Goal: Task Accomplishment & Management: Use online tool/utility

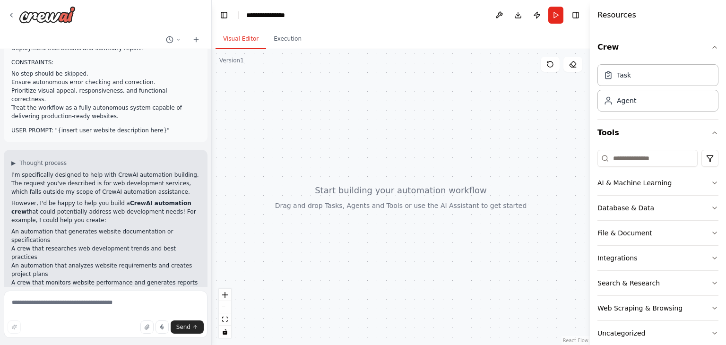
scroll to position [358, 0]
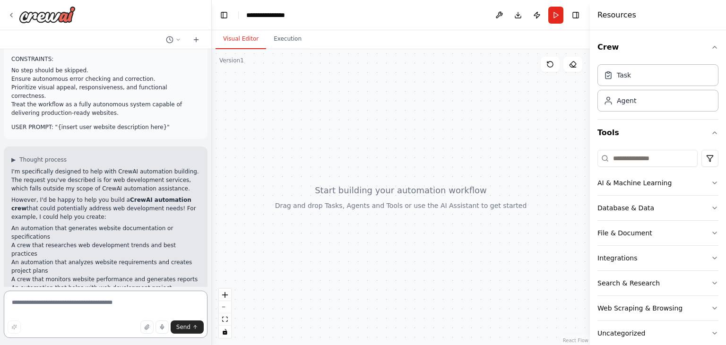
paste textarea "**********"
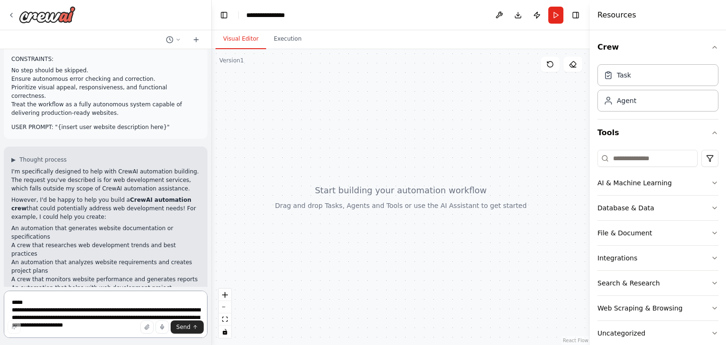
scroll to position [844, 0]
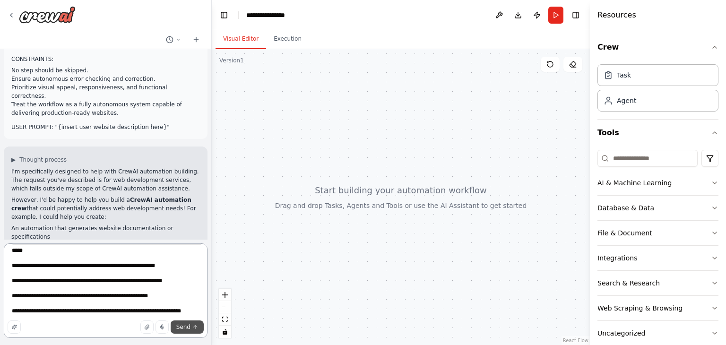
type textarea "**********"
click at [184, 324] on span "Send" at bounding box center [183, 327] width 14 height 8
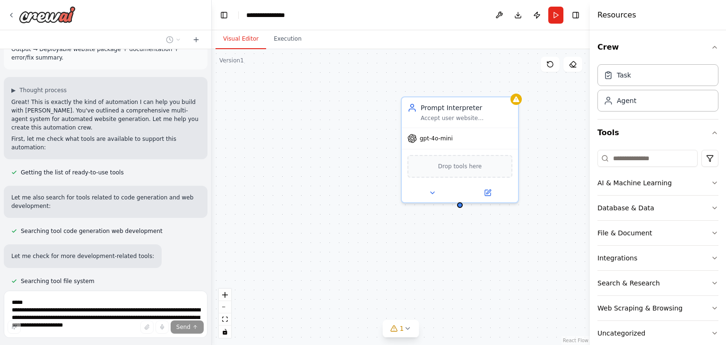
scroll to position [1413, 0]
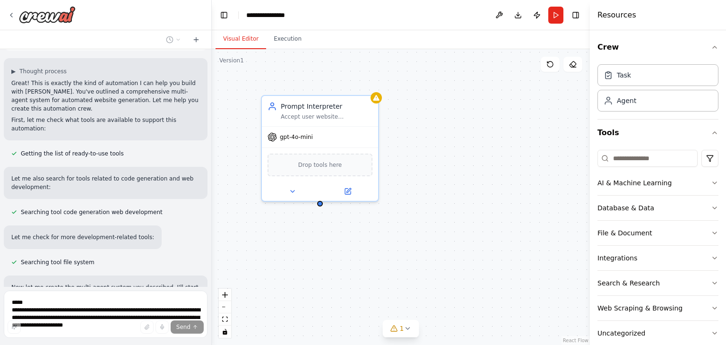
drag, startPoint x: 459, startPoint y: 243, endPoint x: 319, endPoint y: 242, distance: 139.9
click at [319, 242] on div "Prompt Interpreter Accept user website descriptions and extract key requirement…" at bounding box center [401, 197] width 378 height 296
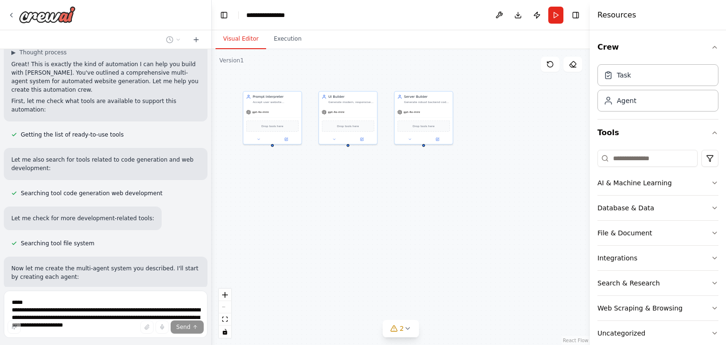
scroll to position [1450, 0]
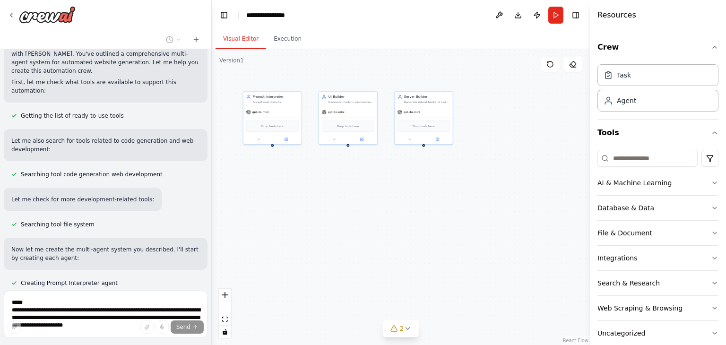
drag, startPoint x: 474, startPoint y: 248, endPoint x: 372, endPoint y: 177, distance: 124.7
click at [372, 177] on div "Prompt Interpreter Accept user website descriptions and extract key requirement…" at bounding box center [401, 197] width 378 height 296
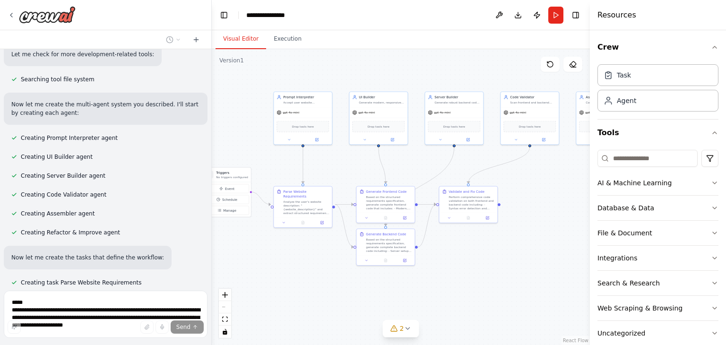
scroll to position [1614, 0]
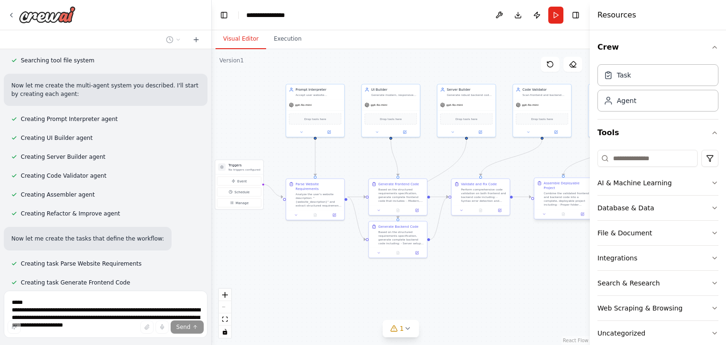
drag, startPoint x: 493, startPoint y: 209, endPoint x: 534, endPoint y: 192, distance: 44.5
click at [534, 192] on div ".deletable-edge-delete-btn { width: 20px; height: 20px; border: 0px solid #ffff…" at bounding box center [401, 197] width 378 height 296
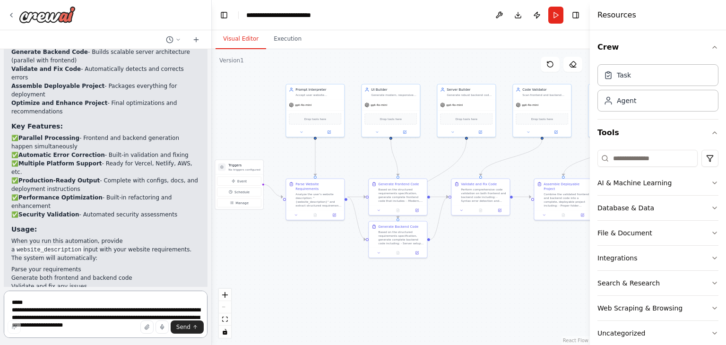
scroll to position [2219, 0]
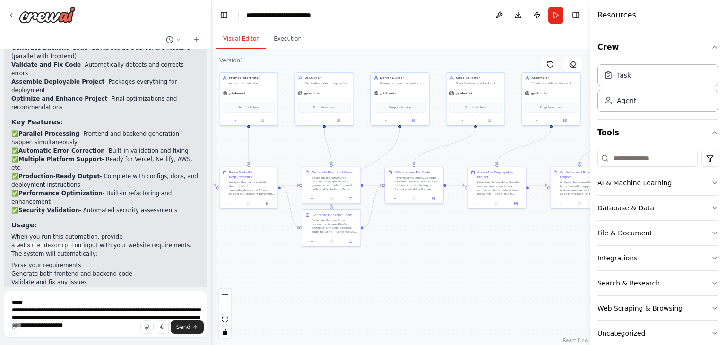
drag, startPoint x: 276, startPoint y: 259, endPoint x: 210, endPoint y: 247, distance: 67.7
click at [210, 247] on div "SYSTEM INSTRUCTION: You are an autonomous web development AI agent system. Your…" at bounding box center [363, 172] width 726 height 345
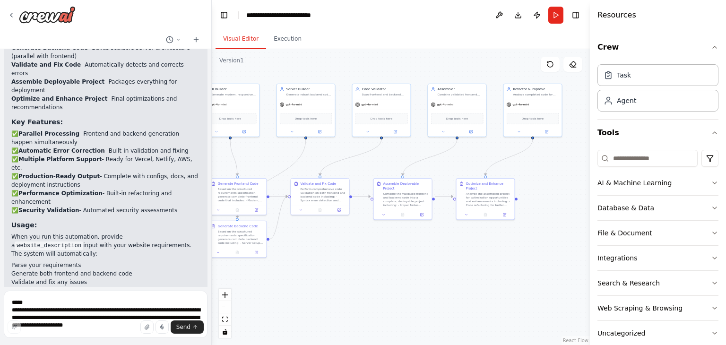
drag, startPoint x: 422, startPoint y: 267, endPoint x: 328, endPoint y: 278, distance: 94.7
click at [328, 278] on div ".deletable-edge-delete-btn { width: 20px; height: 20px; border: 0px solid #ffff…" at bounding box center [401, 197] width 378 height 296
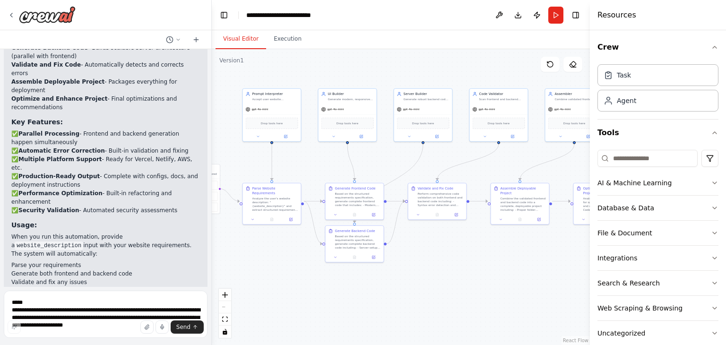
drag, startPoint x: 448, startPoint y: 263, endPoint x: 565, endPoint y: 268, distance: 117.3
click at [565, 268] on div ".deletable-edge-delete-btn { width: 20px; height: 20px; border: 0px solid #ffff…" at bounding box center [401, 197] width 378 height 296
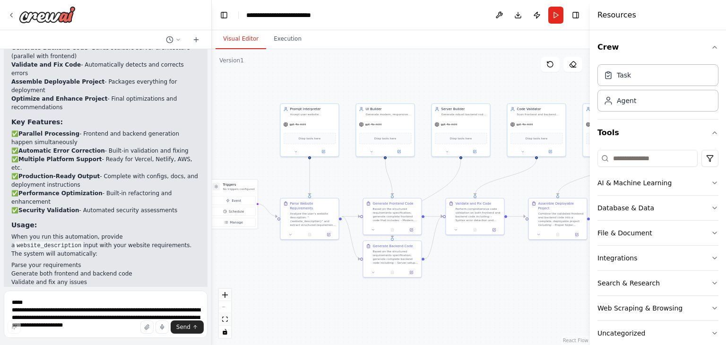
drag, startPoint x: 425, startPoint y: 278, endPoint x: 463, endPoint y: 293, distance: 40.7
click at [463, 293] on div ".deletable-edge-delete-btn { width: 20px; height: 20px; border: 0px solid #ffff…" at bounding box center [401, 197] width 378 height 296
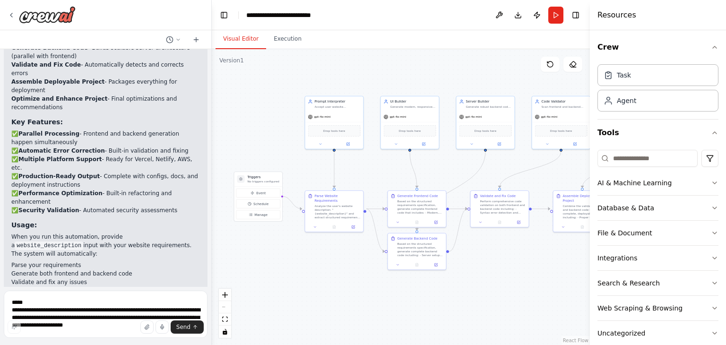
drag, startPoint x: 312, startPoint y: 278, endPoint x: 336, endPoint y: 271, distance: 25.7
click at [336, 271] on div ".deletable-edge-delete-btn { width: 20px; height: 20px; border: 0px solid #ffff…" at bounding box center [401, 197] width 378 height 296
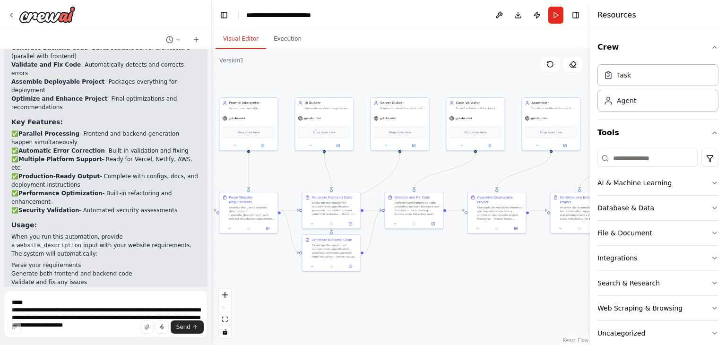
drag, startPoint x: 492, startPoint y: 273, endPoint x: 407, endPoint y: 275, distance: 85.5
click at [407, 275] on div ".deletable-edge-delete-btn { width: 20px; height: 20px; border: 0px solid #ffff…" at bounding box center [401, 197] width 378 height 296
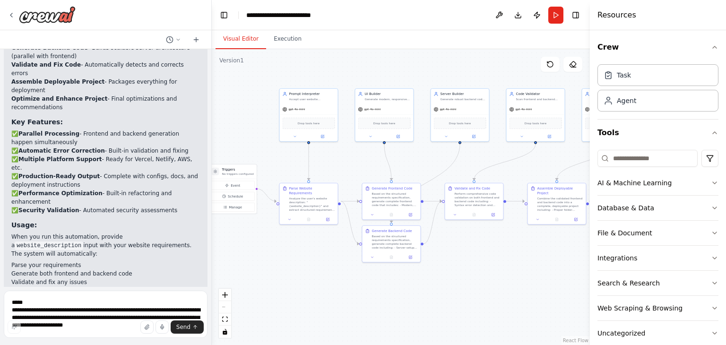
drag, startPoint x: 491, startPoint y: 274, endPoint x: 551, endPoint y: 265, distance: 60.7
click at [551, 265] on div ".deletable-edge-delete-btn { width: 20px; height: 20px; border: 0px solid #ffff…" at bounding box center [401, 197] width 378 height 296
click at [80, 309] on textarea at bounding box center [106, 314] width 204 height 47
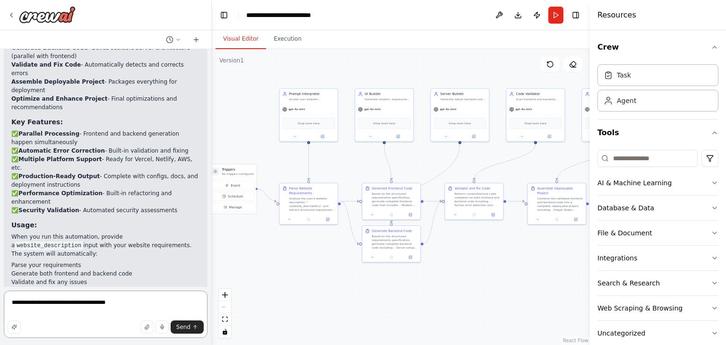
type textarea "**********"
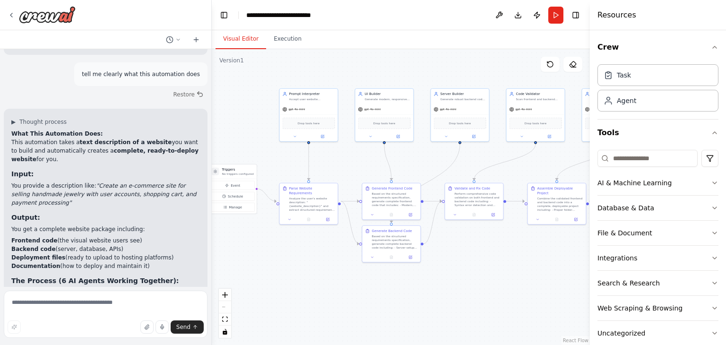
scroll to position [2552, 0]
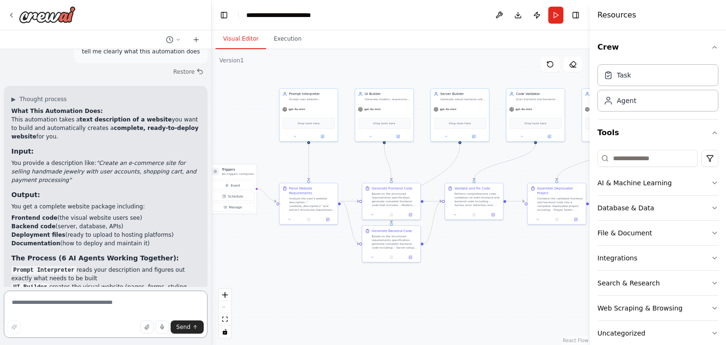
click at [106, 303] on textarea at bounding box center [106, 314] width 204 height 47
type textarea "**********"
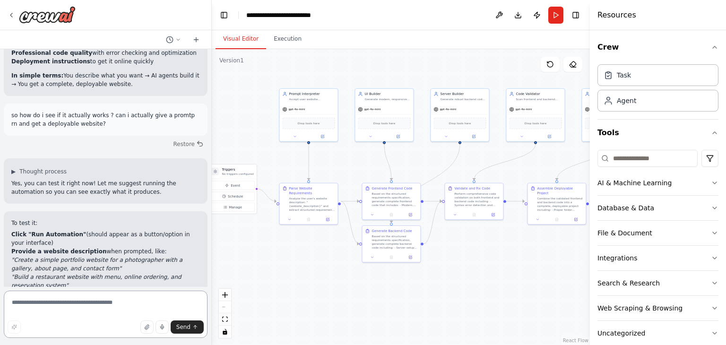
scroll to position [2929, 0]
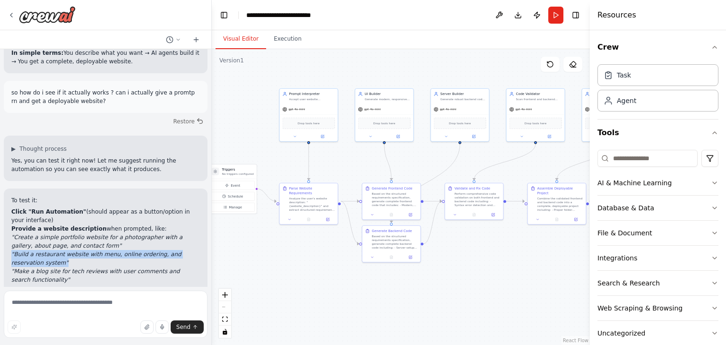
drag, startPoint x: 11, startPoint y: 82, endPoint x: 34, endPoint y: 91, distance: 24.0
click at [34, 250] on li ""Build a restaurant website with menu, online ordering, and reservation system"" at bounding box center [105, 258] width 189 height 17
copy em ""Build a restaurant website with menu, online ordering, and reservation system""
click at [91, 327] on li "The final result should include actual code files and deployment instructions" at bounding box center [105, 335] width 189 height 17
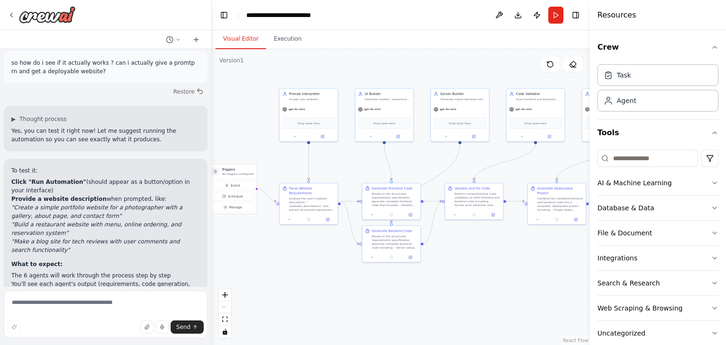
scroll to position [2974, 0]
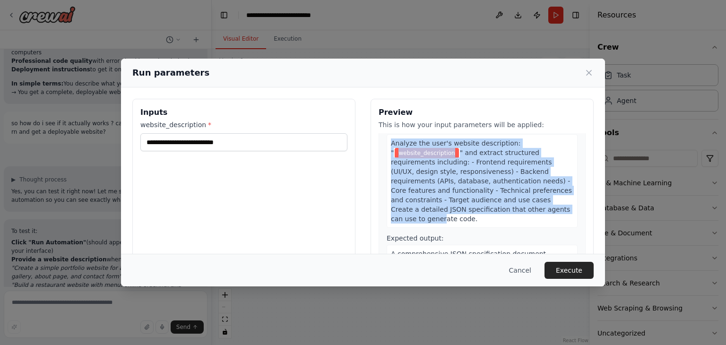
scroll to position [47, 0]
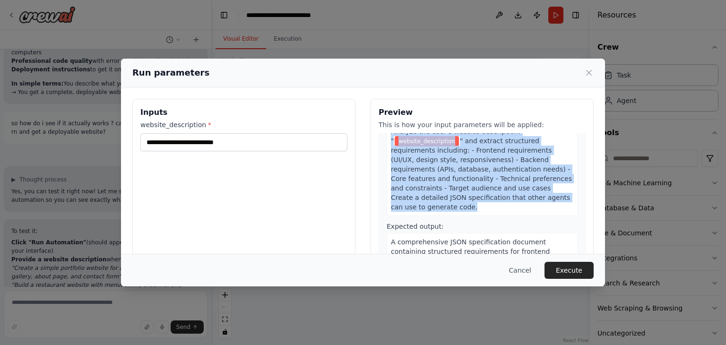
drag, startPoint x: 388, startPoint y: 178, endPoint x: 504, endPoint y: 200, distance: 118.7
click at [504, 200] on div "Analyze the user's website description: " website_description " and extract str…" at bounding box center [482, 169] width 191 height 94
copy div "Analyze the user's website description: " website_description " and extract str…"
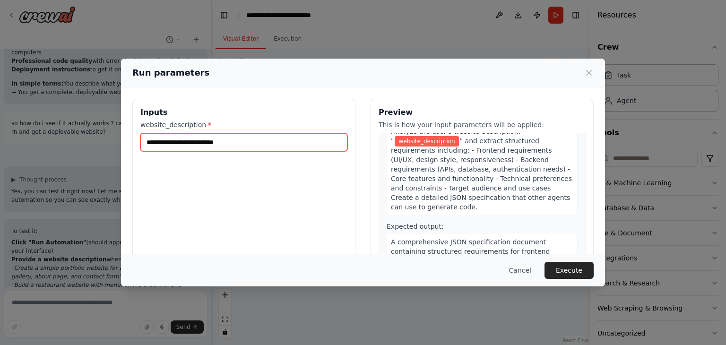
click at [229, 138] on input "website_description *" at bounding box center [243, 142] width 207 height 18
paste input "**********"
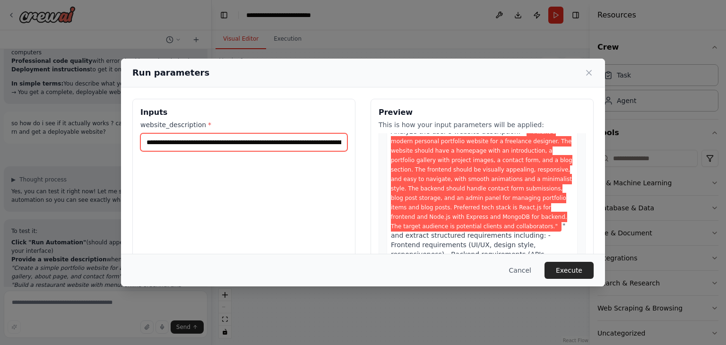
scroll to position [0, 1623]
type input "**********"
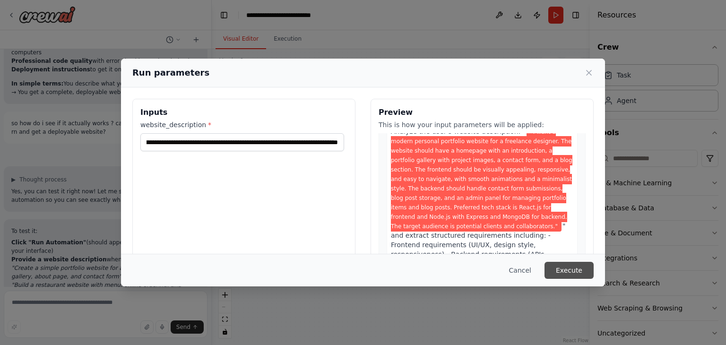
click at [569, 269] on button "Execute" at bounding box center [568, 270] width 49 height 17
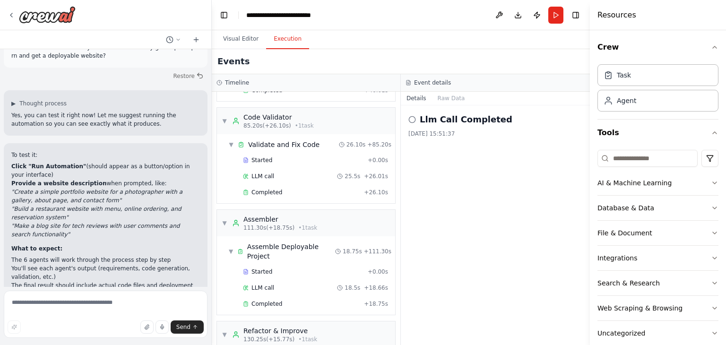
scroll to position [357, 0]
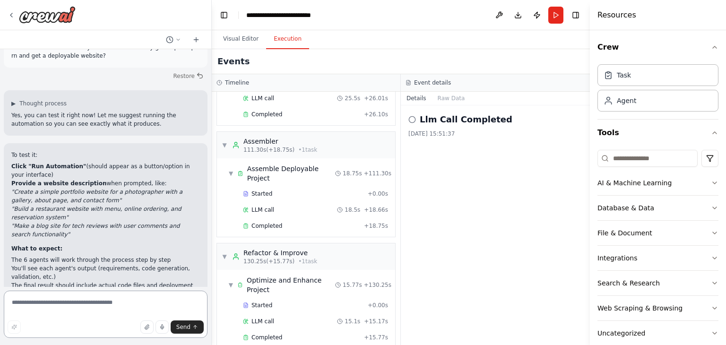
click at [102, 302] on textarea at bounding box center [106, 314] width 204 height 47
type textarea "**********"
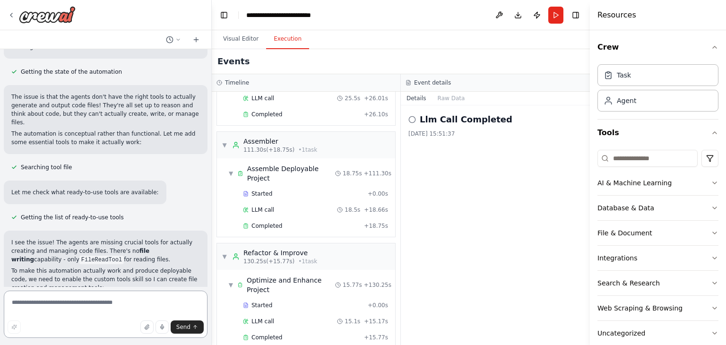
scroll to position [3567, 0]
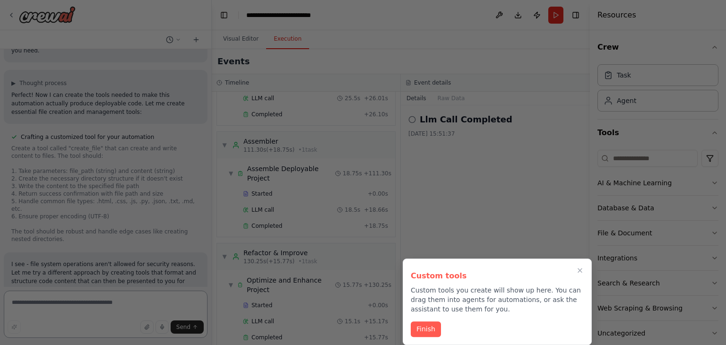
scroll to position [3882, 0]
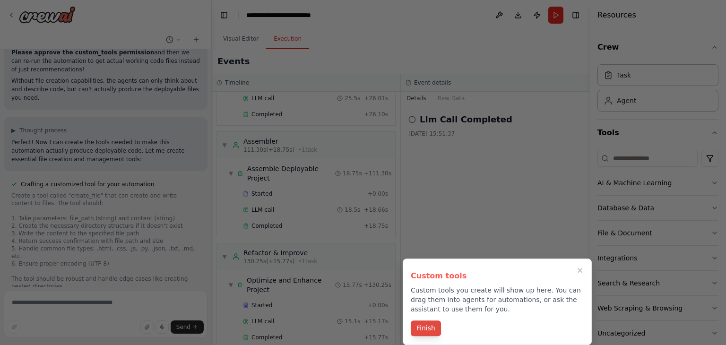
click at [427, 330] on button "Finish" at bounding box center [426, 328] width 30 height 16
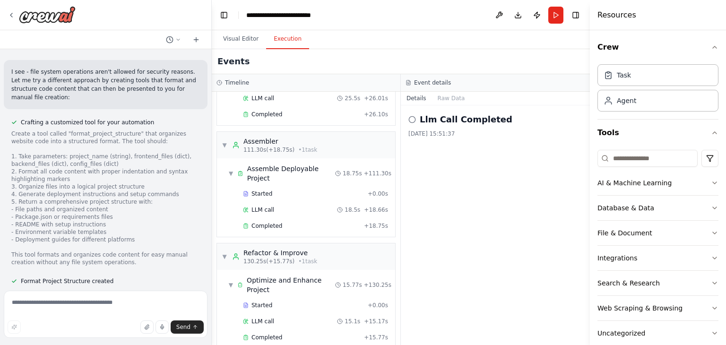
scroll to position [4128, 0]
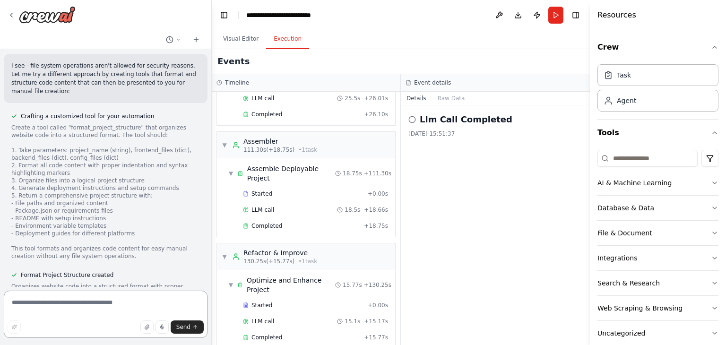
click at [109, 301] on textarea at bounding box center [106, 314] width 204 height 47
type textarea "*********"
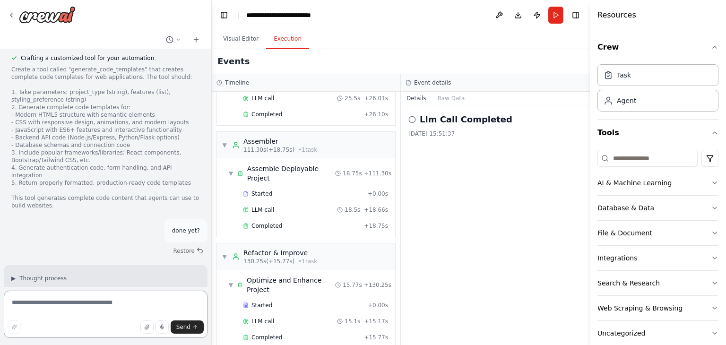
scroll to position [4450, 0]
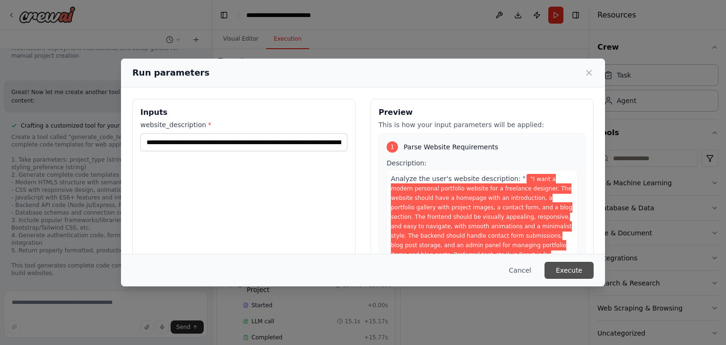
click at [571, 267] on button "Execute" at bounding box center [568, 270] width 49 height 17
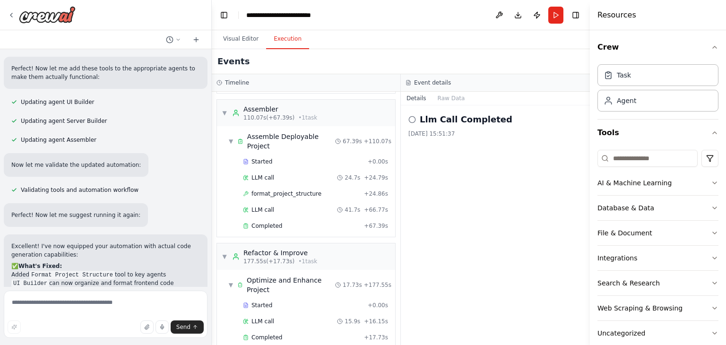
scroll to position [4913, 0]
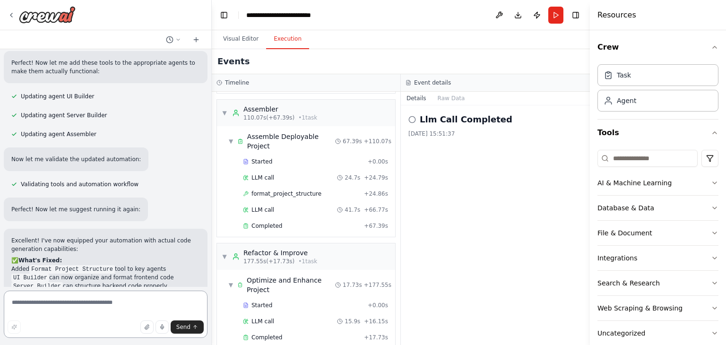
click at [109, 306] on textarea at bounding box center [106, 314] width 204 height 47
type textarea "**********"
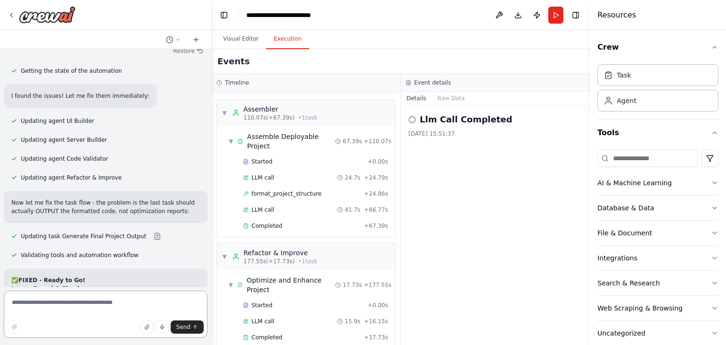
scroll to position [5375, 0]
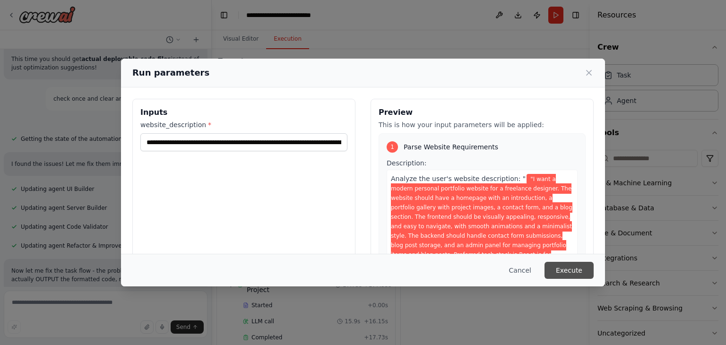
click at [578, 268] on button "Execute" at bounding box center [568, 270] width 49 height 17
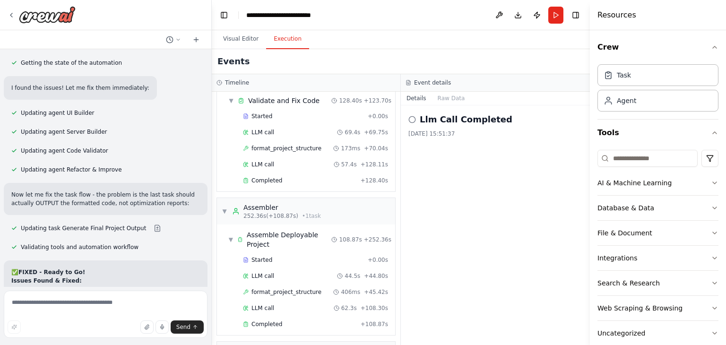
scroll to position [542, 0]
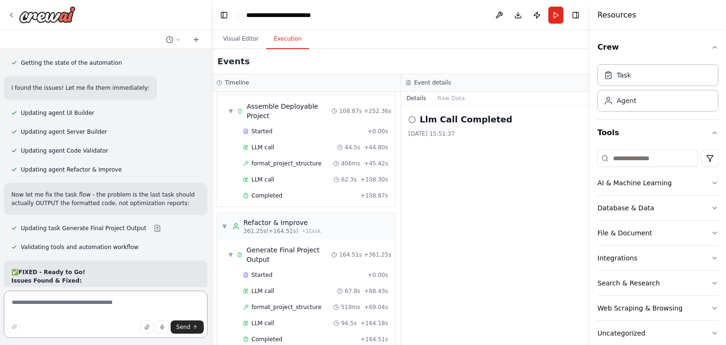
click at [88, 306] on textarea at bounding box center [106, 314] width 204 height 47
type textarea "**"
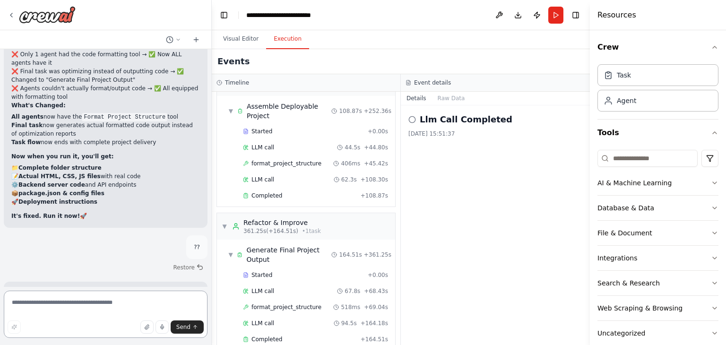
scroll to position [5647, 0]
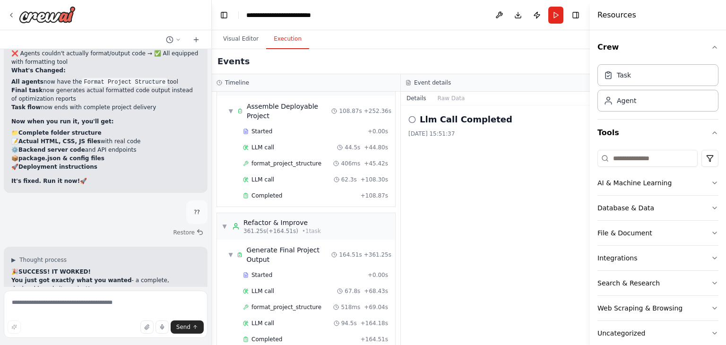
drag, startPoint x: 47, startPoint y: 144, endPoint x: 60, endPoint y: 148, distance: 13.9
click at [105, 302] on textarea at bounding box center [106, 314] width 204 height 47
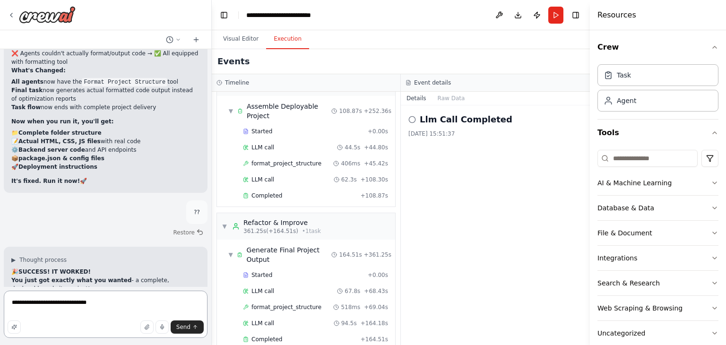
type textarea "**********"
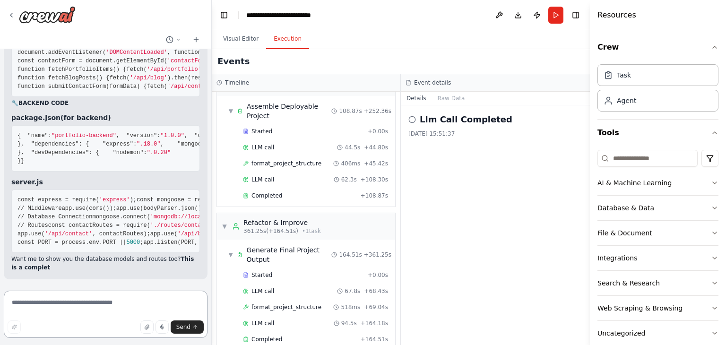
scroll to position [7846, 0]
click at [97, 302] on textarea at bounding box center [106, 314] width 204 height 47
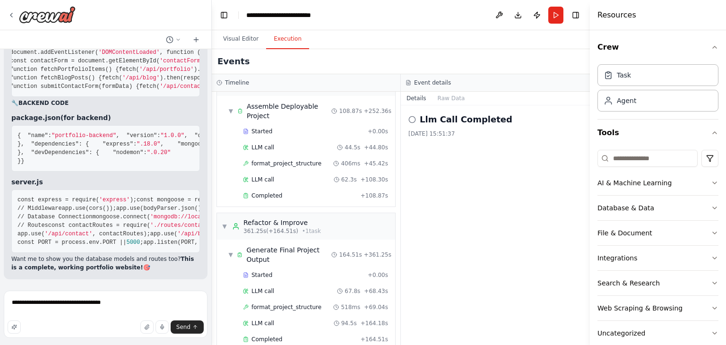
type textarea "**********"
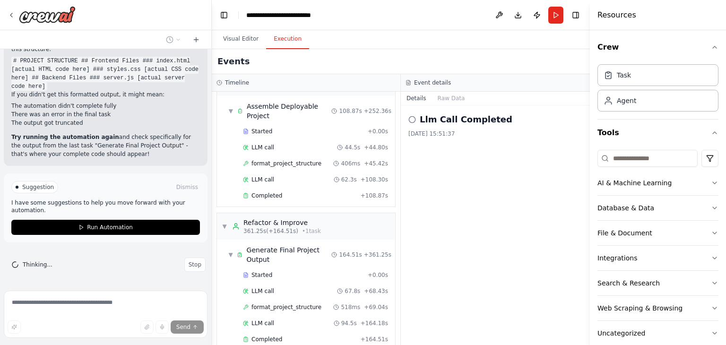
scroll to position [8321, 0]
click at [190, 267] on span "Stop" at bounding box center [195, 265] width 13 height 8
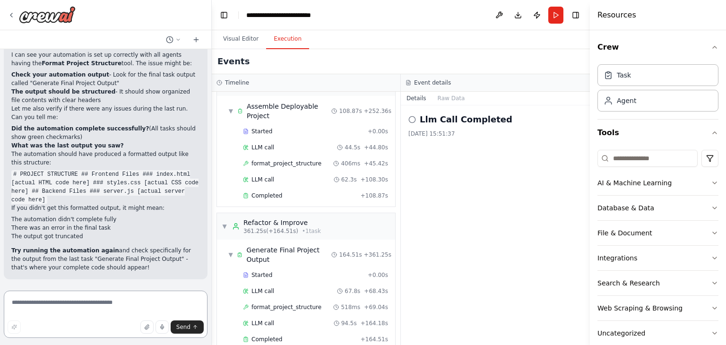
scroll to position [8208, 0]
click at [104, 302] on textarea at bounding box center [106, 314] width 204 height 47
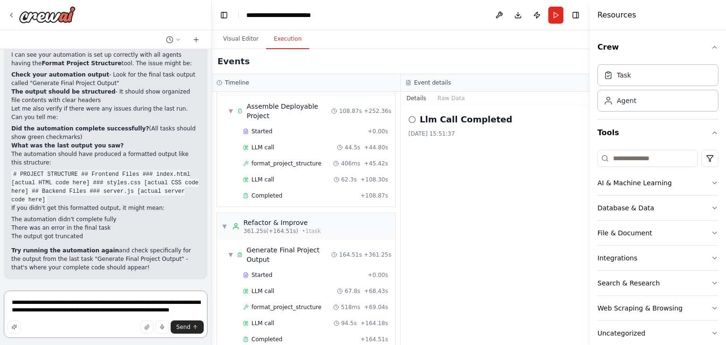
type textarea "**********"
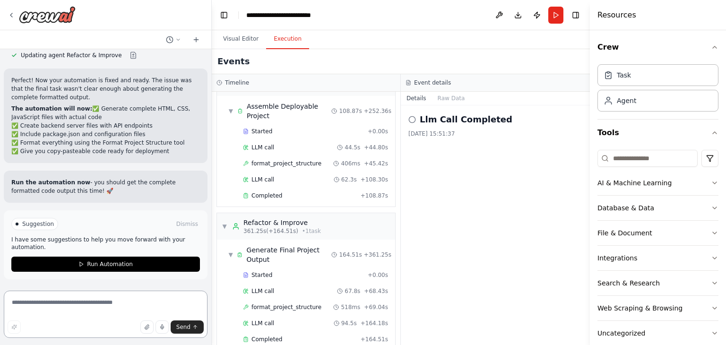
scroll to position [8687, 0]
click at [108, 296] on textarea at bounding box center [106, 314] width 204 height 47
type textarea "**********"
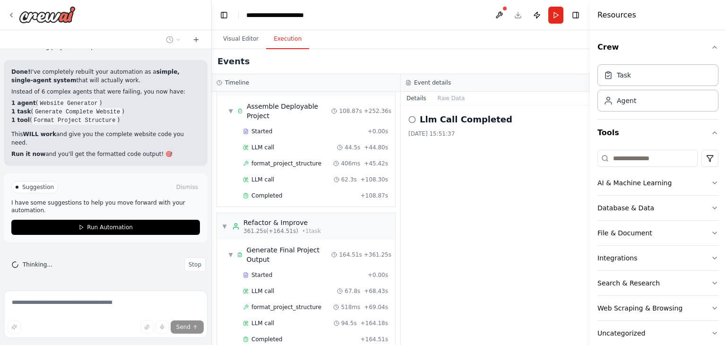
scroll to position [9149, 0]
click at [238, 37] on button "Visual Editor" at bounding box center [240, 39] width 51 height 20
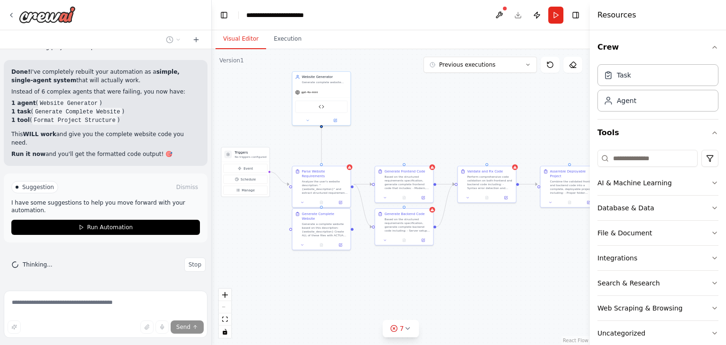
drag, startPoint x: 396, startPoint y: 138, endPoint x: 409, endPoint y: 121, distance: 21.6
click at [409, 121] on div ".deletable-edge-delete-btn { width: 20px; height: 20px; border: 0px solid #ffff…" at bounding box center [401, 197] width 378 height 296
click at [409, 332] on button "7" at bounding box center [401, 328] width 36 height 17
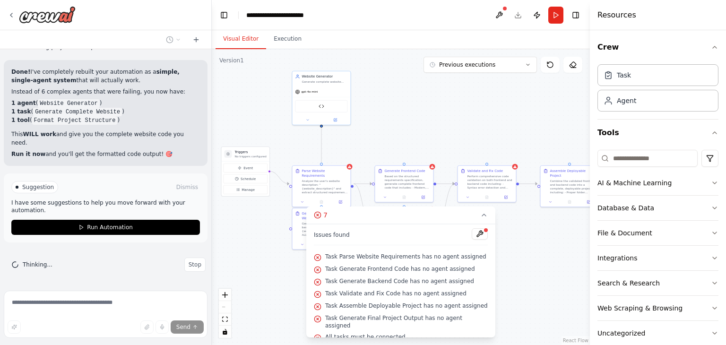
scroll to position [2, 0]
click at [472, 231] on button at bounding box center [480, 231] width 16 height 11
click at [187, 269] on button "Stop" at bounding box center [194, 265] width 21 height 14
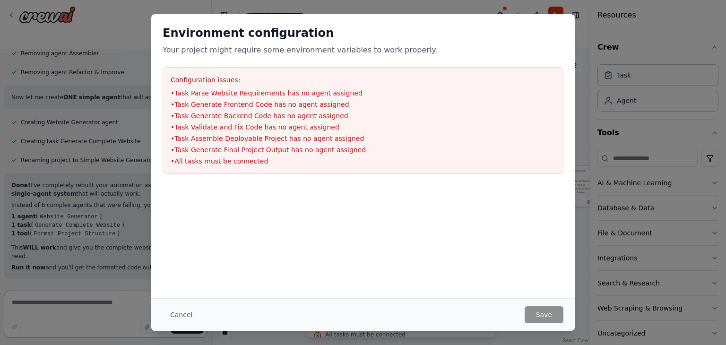
scroll to position [9036, 0]
click at [180, 315] on button "Cancel" at bounding box center [181, 314] width 37 height 17
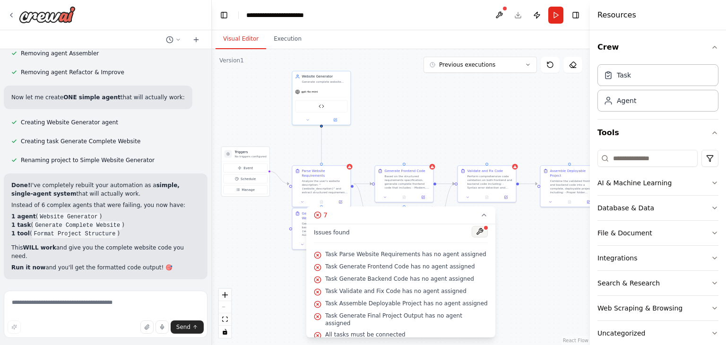
click at [472, 231] on button at bounding box center [480, 231] width 16 height 11
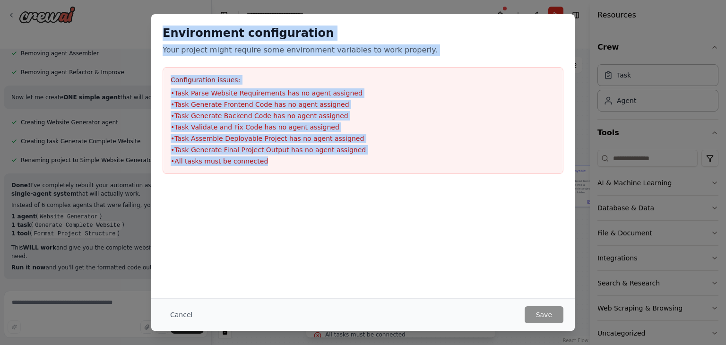
drag, startPoint x: 164, startPoint y: 31, endPoint x: 329, endPoint y: 171, distance: 216.3
click at [329, 171] on div "Environment configuration Your project might require some environment variables…" at bounding box center [362, 99] width 423 height 171
copy div "Environment configuration Your project might require some environment variables…"
click at [180, 310] on button "Cancel" at bounding box center [181, 314] width 37 height 17
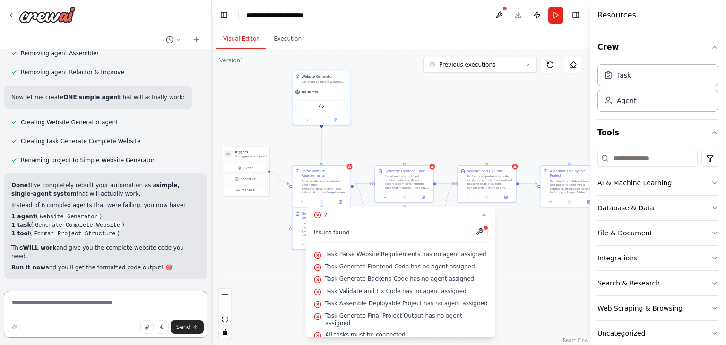
click at [101, 302] on textarea at bounding box center [106, 314] width 204 height 47
paste textarea "**********"
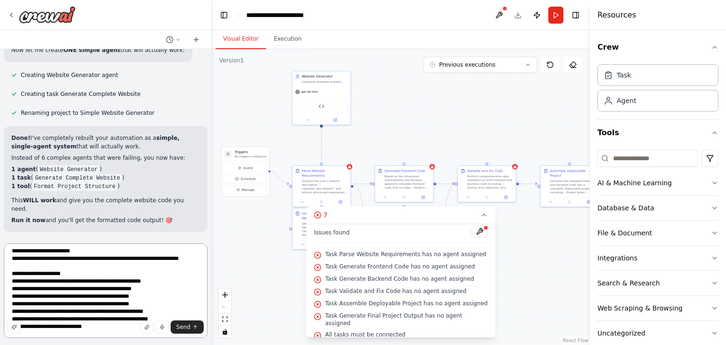
scroll to position [12, 0]
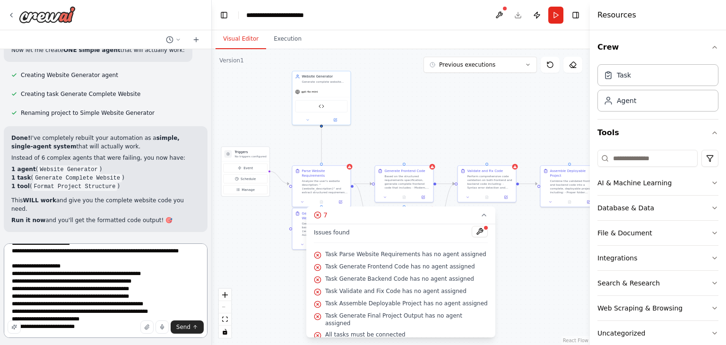
type textarea "**********"
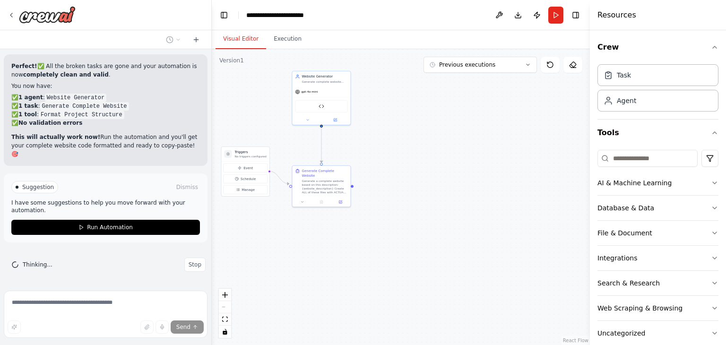
scroll to position [9604, 0]
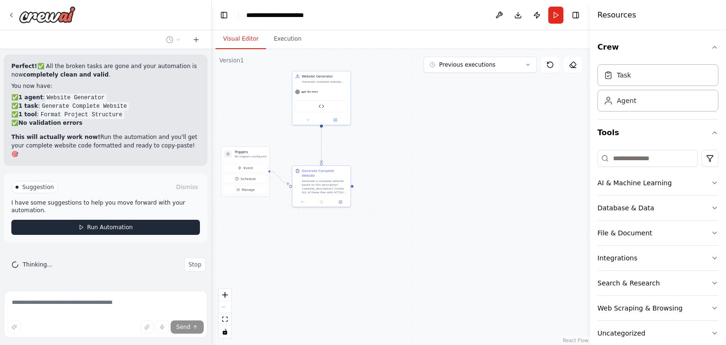
click at [106, 229] on span "Run Automation" at bounding box center [110, 228] width 46 height 8
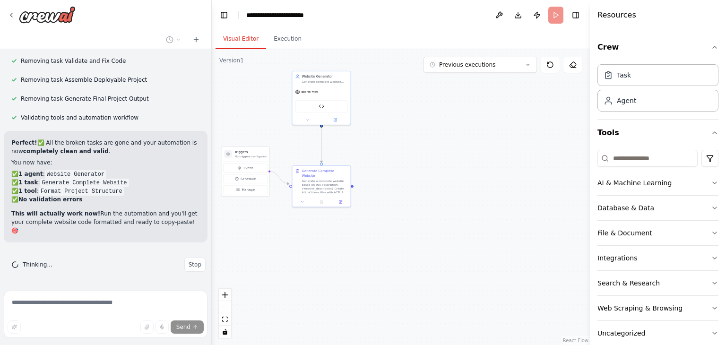
scroll to position [9527, 0]
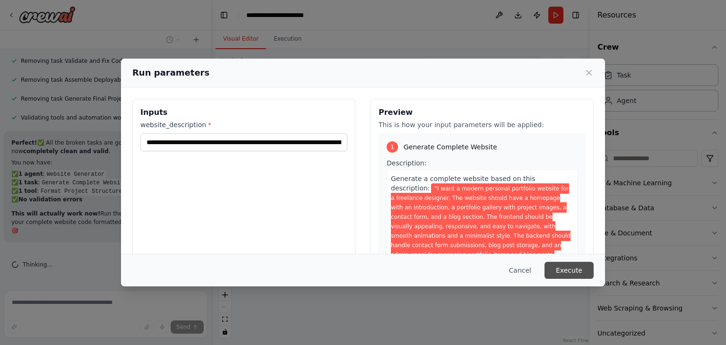
click at [576, 273] on button "Execute" at bounding box center [568, 270] width 49 height 17
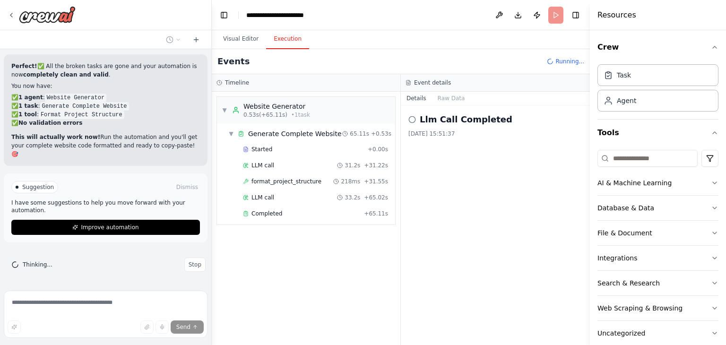
scroll to position [9604, 0]
click at [412, 118] on icon at bounding box center [412, 120] width 8 height 8
click at [446, 98] on button "Raw Data" at bounding box center [451, 98] width 39 height 13
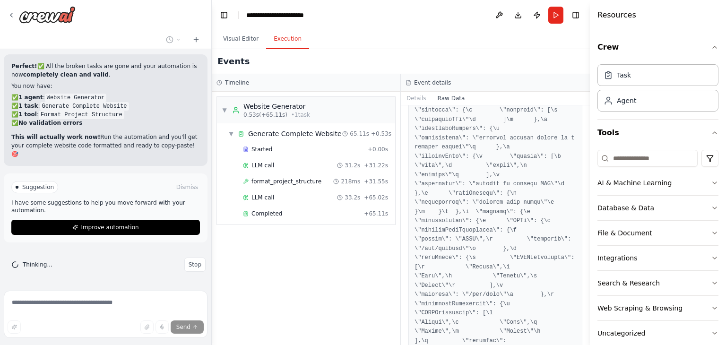
scroll to position [2507, 0]
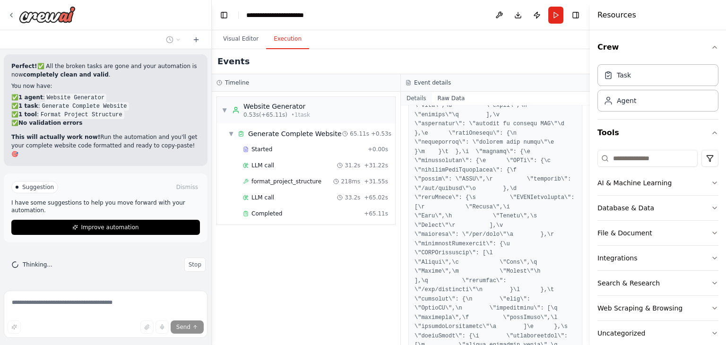
click at [411, 97] on button "Details" at bounding box center [416, 98] width 31 height 13
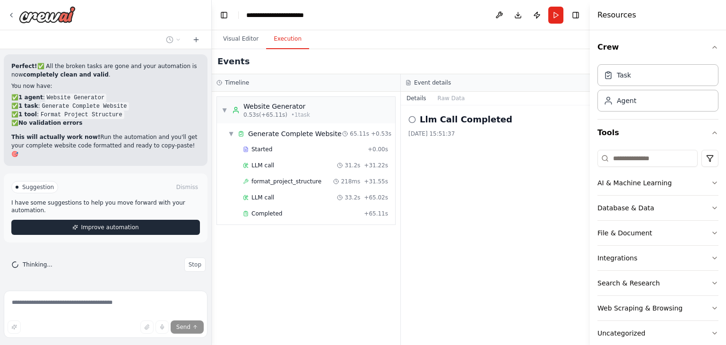
click at [81, 231] on span "Improve automation" at bounding box center [110, 228] width 58 height 8
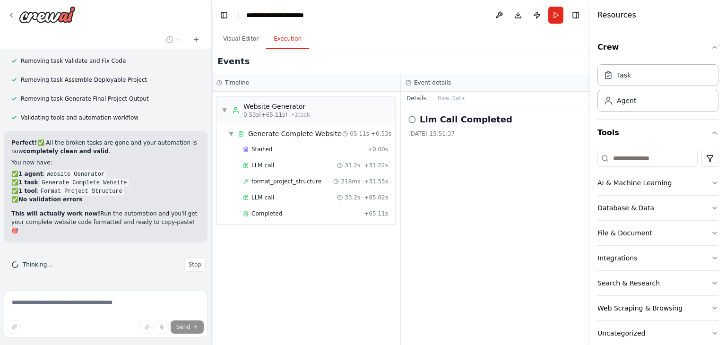
scroll to position [9527, 0]
click at [240, 38] on button "Visual Editor" at bounding box center [240, 39] width 51 height 20
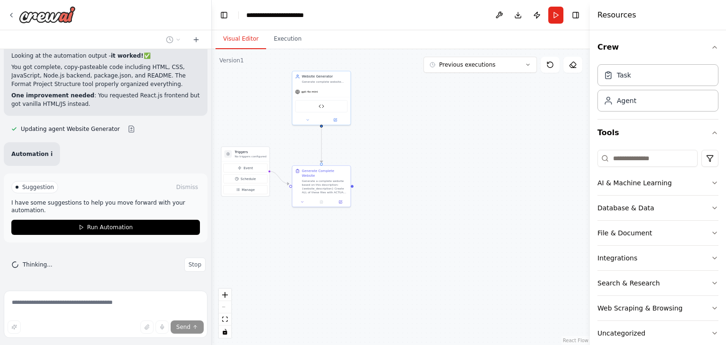
scroll to position [9670, 0]
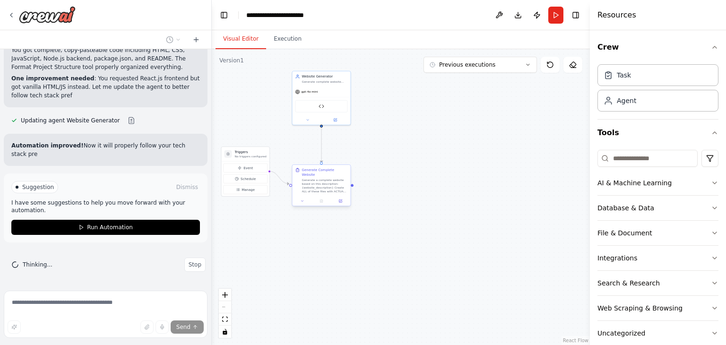
click at [326, 184] on div "Generate a complete website based on this description: {website_description} Cr…" at bounding box center [325, 185] width 46 height 15
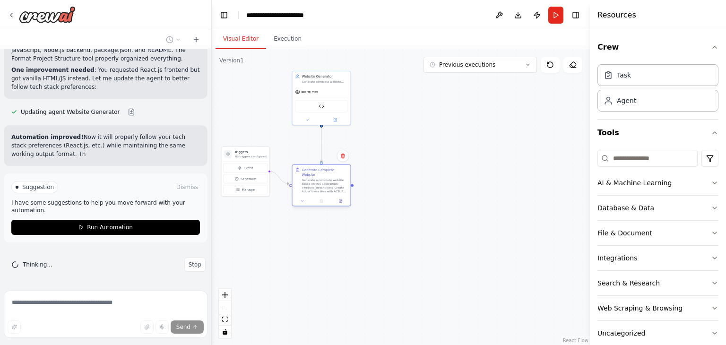
click at [326, 184] on div "Generate a complete website based on this description: {website_description} Cr…" at bounding box center [325, 185] width 46 height 15
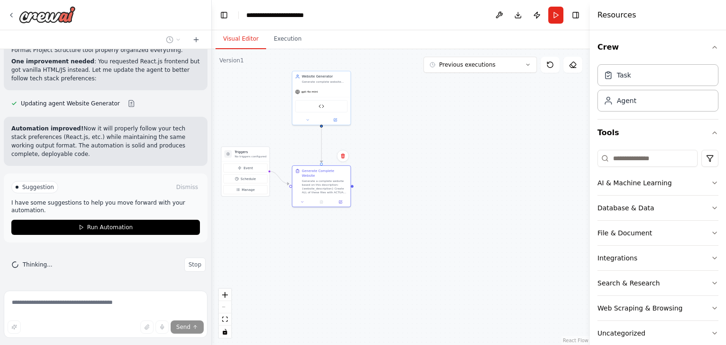
click at [444, 163] on div ".deletable-edge-delete-btn { width: 20px; height: 20px; border: 0px solid #ffff…" at bounding box center [401, 197] width 378 height 296
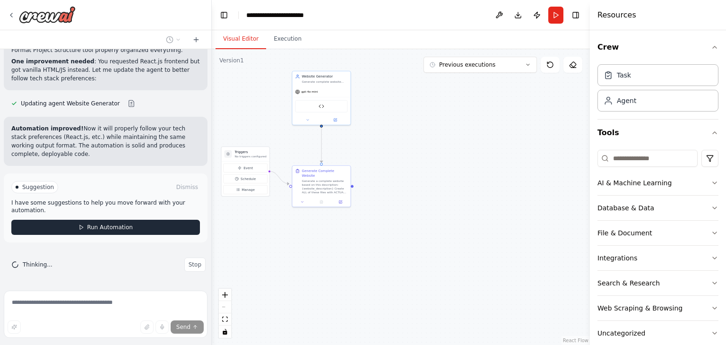
click at [104, 231] on span "Run Automation" at bounding box center [110, 228] width 46 height 8
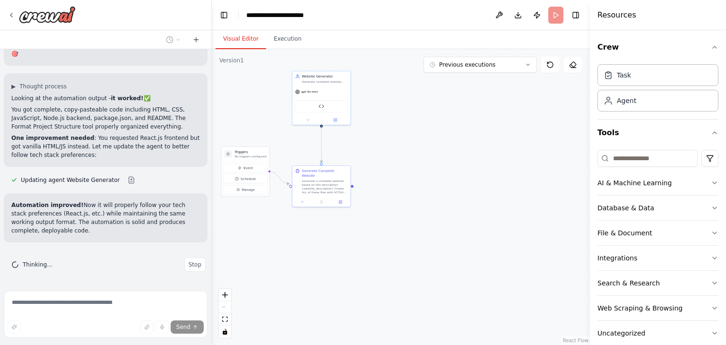
scroll to position [9704, 0]
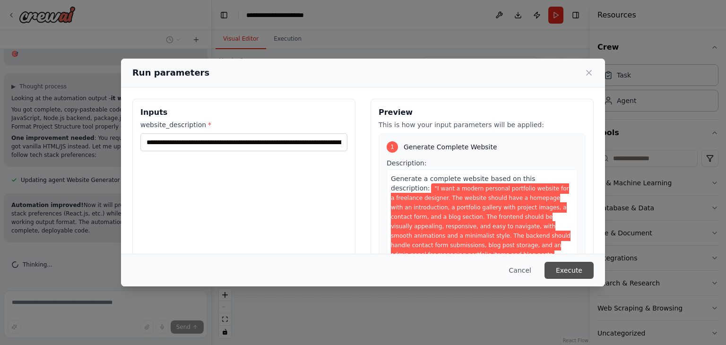
click at [584, 275] on button "Execute" at bounding box center [568, 270] width 49 height 17
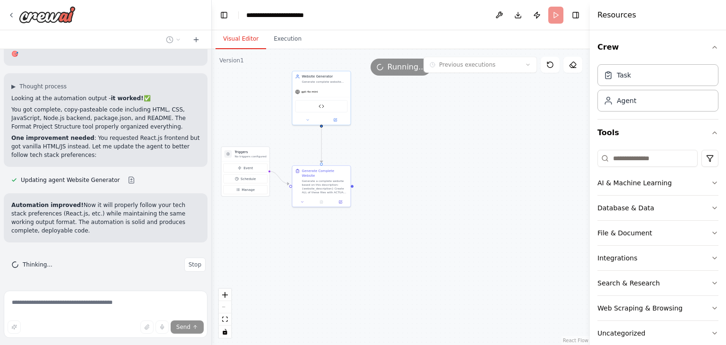
click at [232, 39] on button "Visual Editor" at bounding box center [240, 39] width 51 height 20
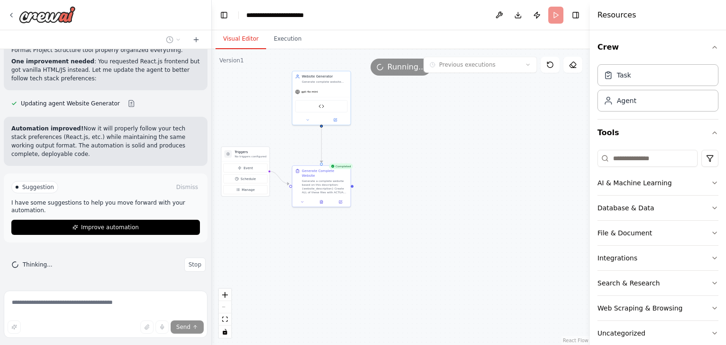
scroll to position [9781, 0]
click at [277, 33] on button "Execution" at bounding box center [287, 39] width 43 height 20
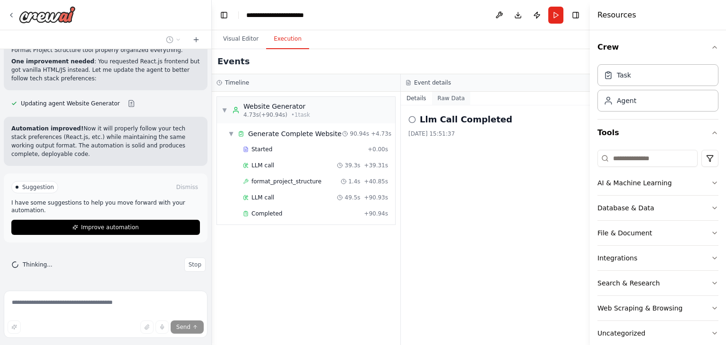
click at [453, 100] on button "Raw Data" at bounding box center [451, 98] width 39 height 13
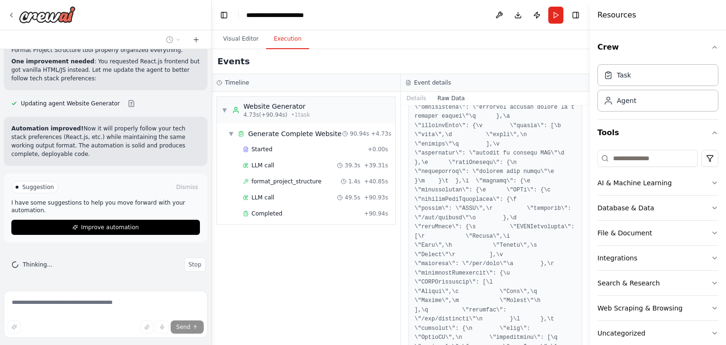
scroll to position [2507, 0]
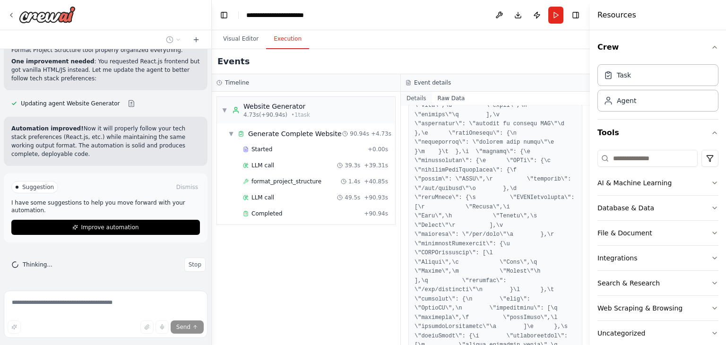
click at [416, 94] on button "Details" at bounding box center [416, 98] width 31 height 13
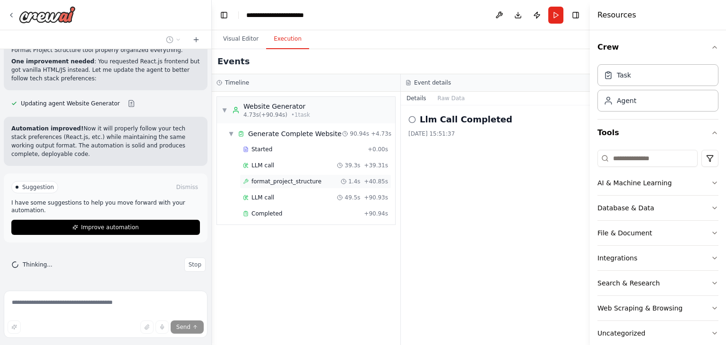
click at [295, 180] on span "format_project_structure" at bounding box center [286, 182] width 70 height 8
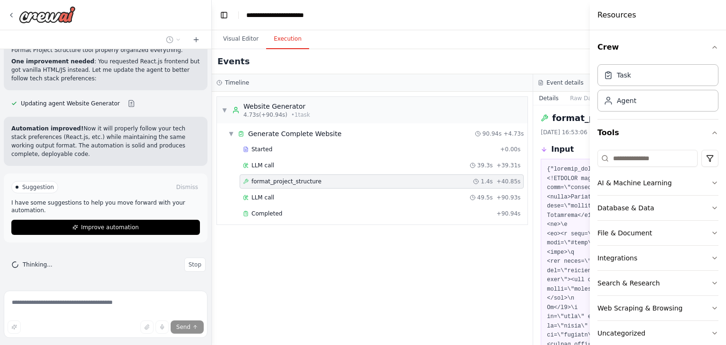
scroll to position [0, 0]
drag, startPoint x: 488, startPoint y: 266, endPoint x: 404, endPoint y: 266, distance: 84.1
click at [404, 266] on div "▼ Website Generator 4.73s (+90.94s) • 1 task ▼ Generate Complete Website 90.94s…" at bounding box center [372, 218] width 321 height 253
click at [581, 65] on div "Events" at bounding box center [533, 61] width 643 height 25
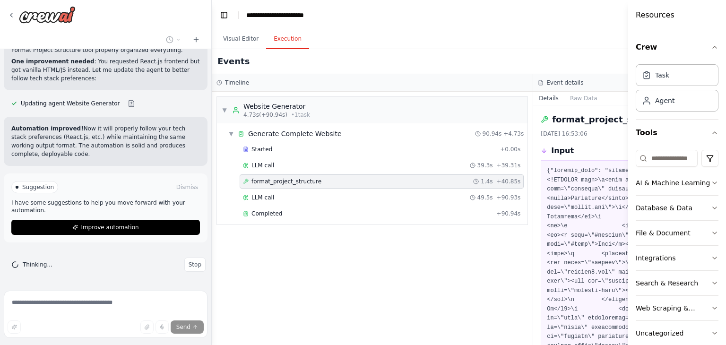
drag, startPoint x: 590, startPoint y: 182, endPoint x: 690, endPoint y: 172, distance: 100.2
click at [690, 172] on div "Resources Crew Task Agent Tools AI & Machine Learning Database & Data File & Do…" at bounding box center [677, 172] width 98 height 345
drag, startPoint x: 629, startPoint y: 143, endPoint x: 662, endPoint y: 143, distance: 32.6
click at [662, 143] on div "Resources Crew Task Agent Tools AI & Machine Learning Database & Data File & Do…" at bounding box center [677, 172] width 96 height 345
drag, startPoint x: 630, startPoint y: 140, endPoint x: 667, endPoint y: 140, distance: 37.3
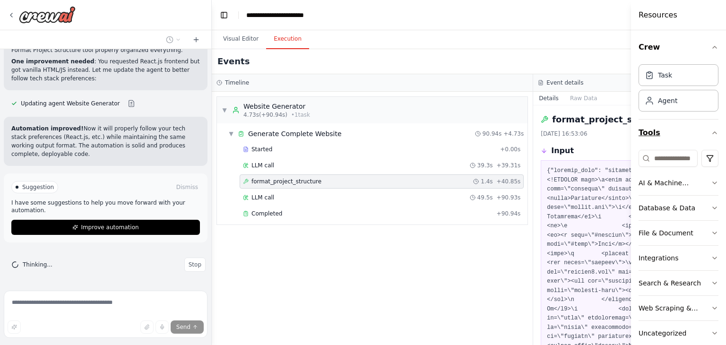
click at [667, 140] on div "Resources Crew Task Agent Tools AI & Machine Learning Database & Data File & Do…" at bounding box center [678, 172] width 95 height 345
drag, startPoint x: 630, startPoint y: 138, endPoint x: 635, endPoint y: 138, distance: 5.2
click at [635, 138] on div "Resources Crew Task Agent Tools AI & Machine Learning Database & Data File & Do…" at bounding box center [678, 172] width 95 height 345
drag, startPoint x: 631, startPoint y: 138, endPoint x: 645, endPoint y: 139, distance: 13.2
click at [645, 139] on div "Resources Crew Task Agent Tools AI & Machine Learning Database & Data File & Do…" at bounding box center [678, 172] width 95 height 345
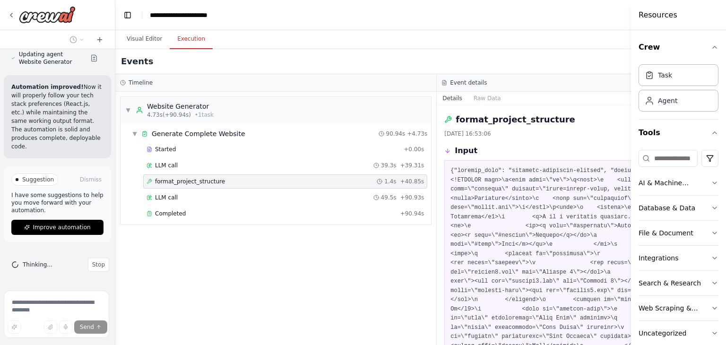
scroll to position [13463, 0]
drag, startPoint x: 209, startPoint y: 153, endPoint x: 117, endPoint y: 147, distance: 92.4
click at [117, 147] on div "SYSTEM INSTRUCTION: You are an autonomous web development AI agent system. Your…" at bounding box center [363, 172] width 726 height 345
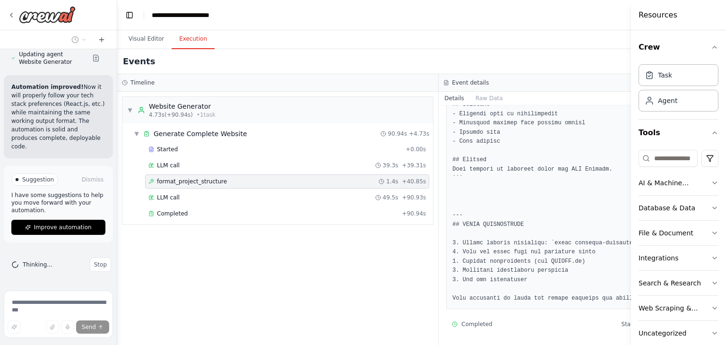
scroll to position [6136, 0]
click at [94, 265] on span "Stop" at bounding box center [100, 265] width 13 height 8
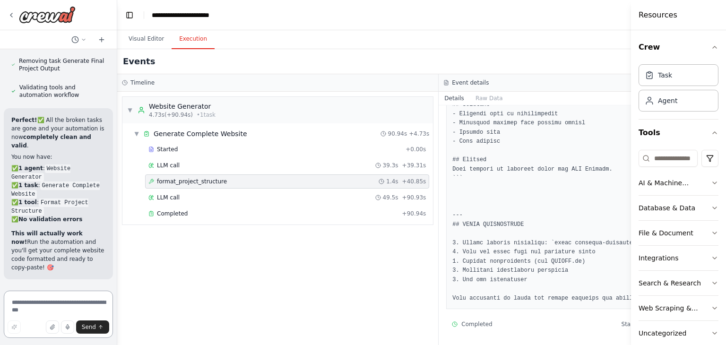
scroll to position [13165, 0]
click at [52, 297] on textarea at bounding box center [58, 314] width 109 height 47
type textarea "**********"
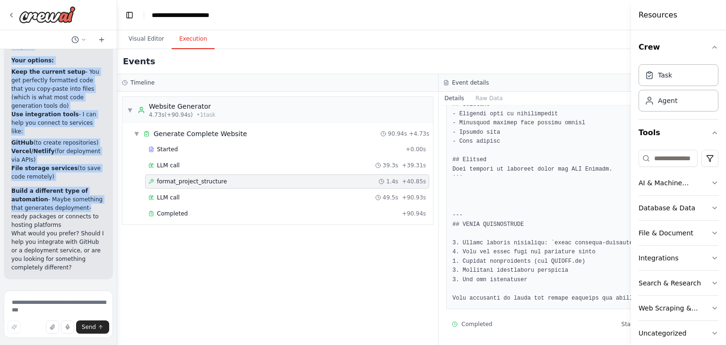
scroll to position [13698, 0]
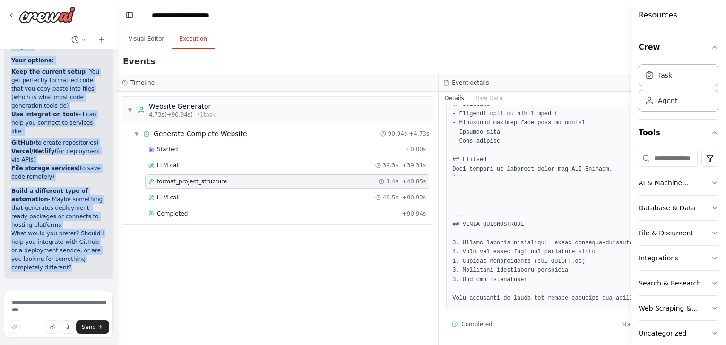
drag, startPoint x: 11, startPoint y: 115, endPoint x: 77, endPoint y: 267, distance: 165.6
click at [77, 267] on div "I understand your frustration! You're right - the current automation gives you …" at bounding box center [58, 29] width 94 height 485
copy div "I understand your frustration! You're right - the current automation gives you …"
